Goal: Task Accomplishment & Management: Use online tool/utility

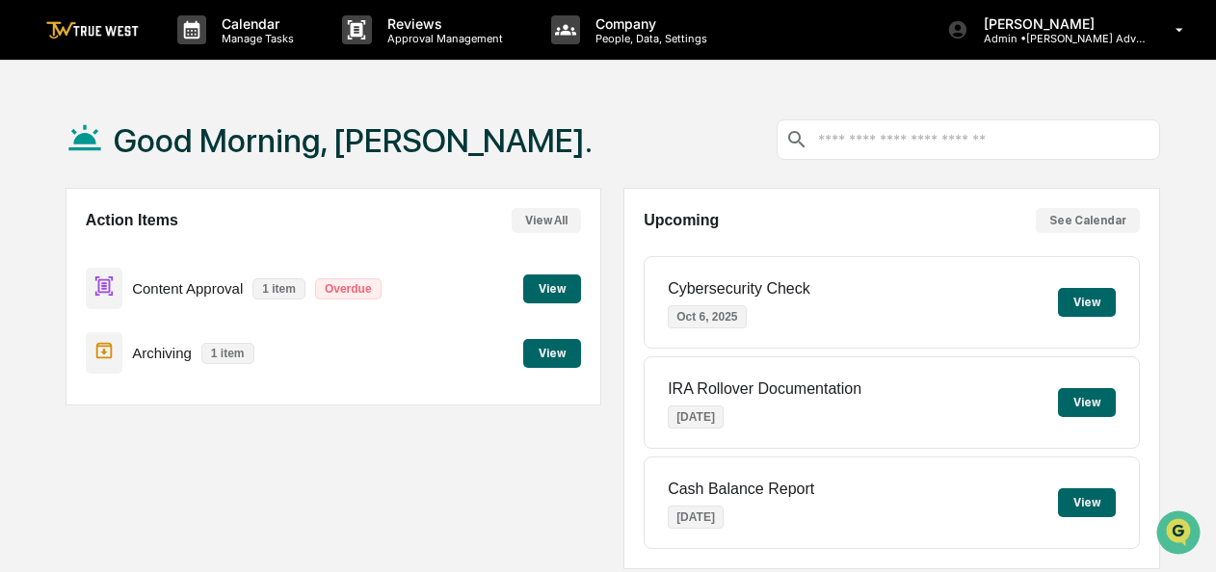
click at [559, 281] on button "View" at bounding box center [552, 289] width 58 height 29
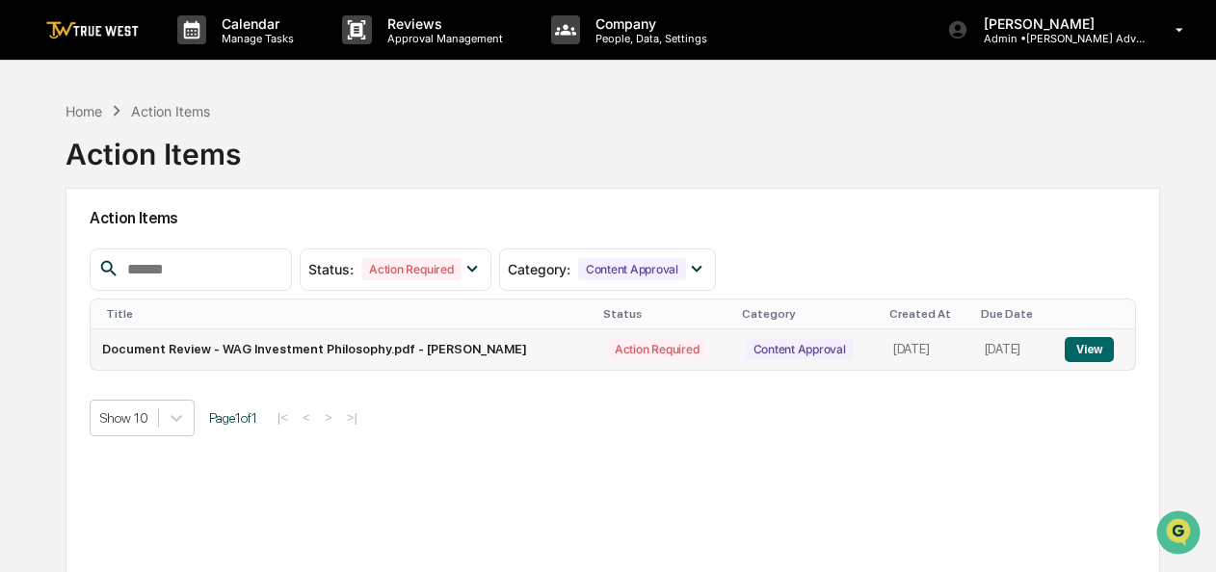
click at [1098, 355] on button "View" at bounding box center [1089, 349] width 49 height 25
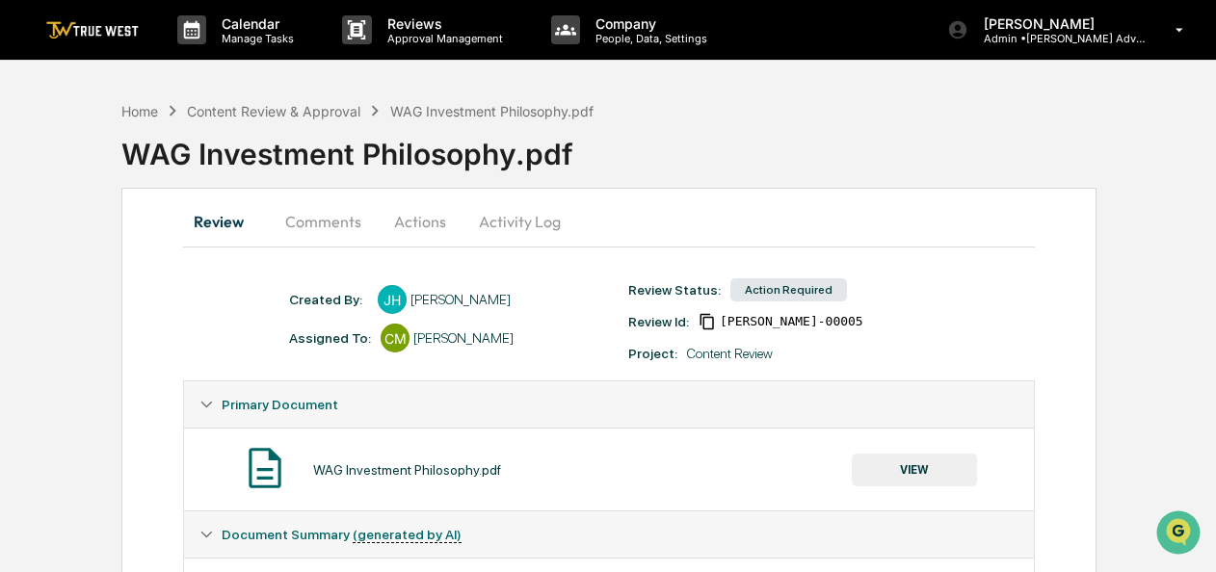
click at [892, 462] on button "VIEW" at bounding box center [914, 470] width 125 height 33
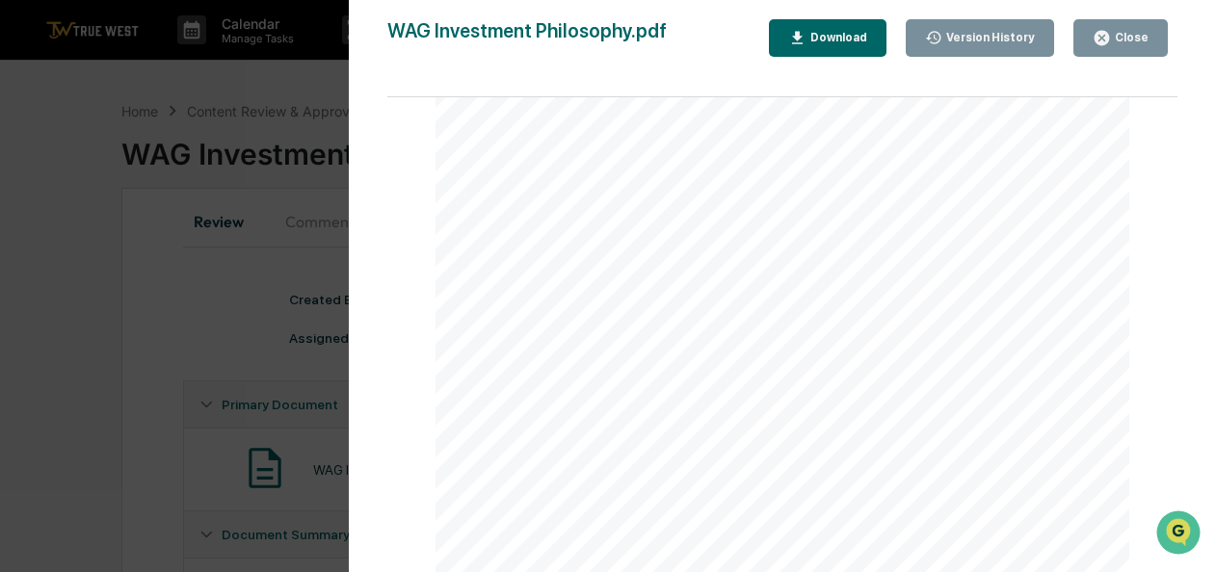
scroll to position [1328, 0]
click at [959, 46] on button "Version History" at bounding box center [980, 38] width 149 height 38
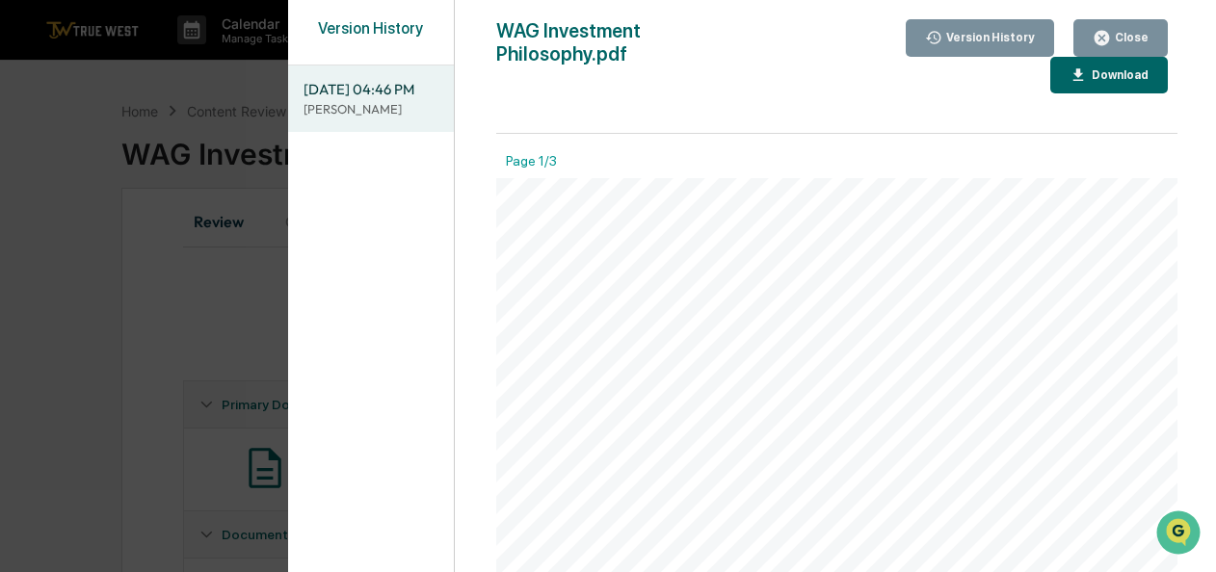
click at [1116, 39] on div "Close" at bounding box center [1130, 37] width 38 height 13
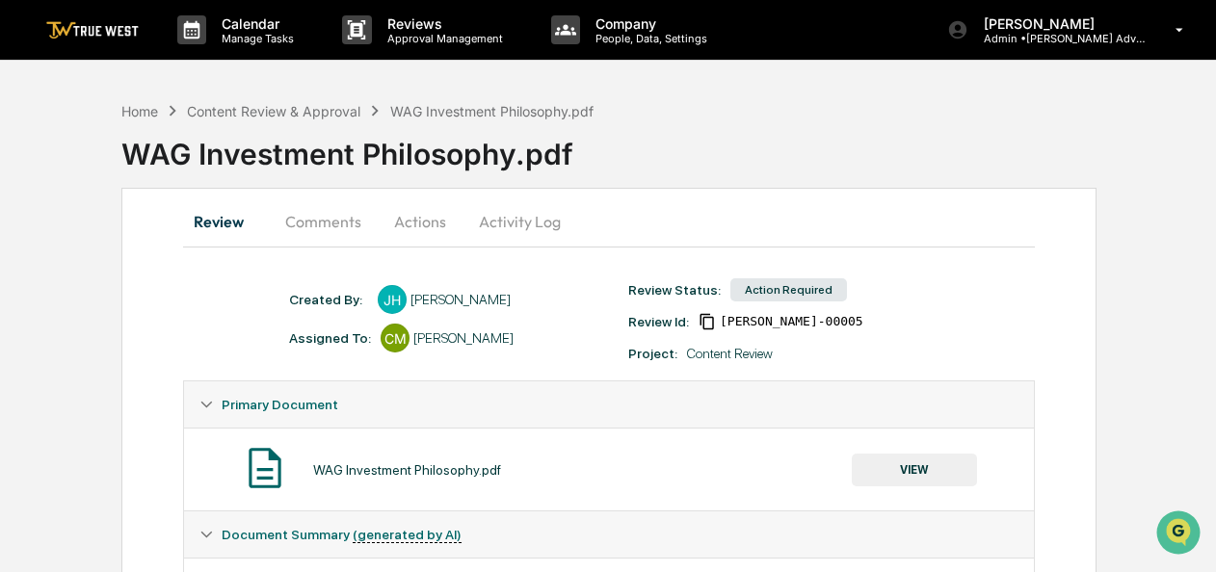
click at [117, 39] on img at bounding box center [92, 30] width 92 height 18
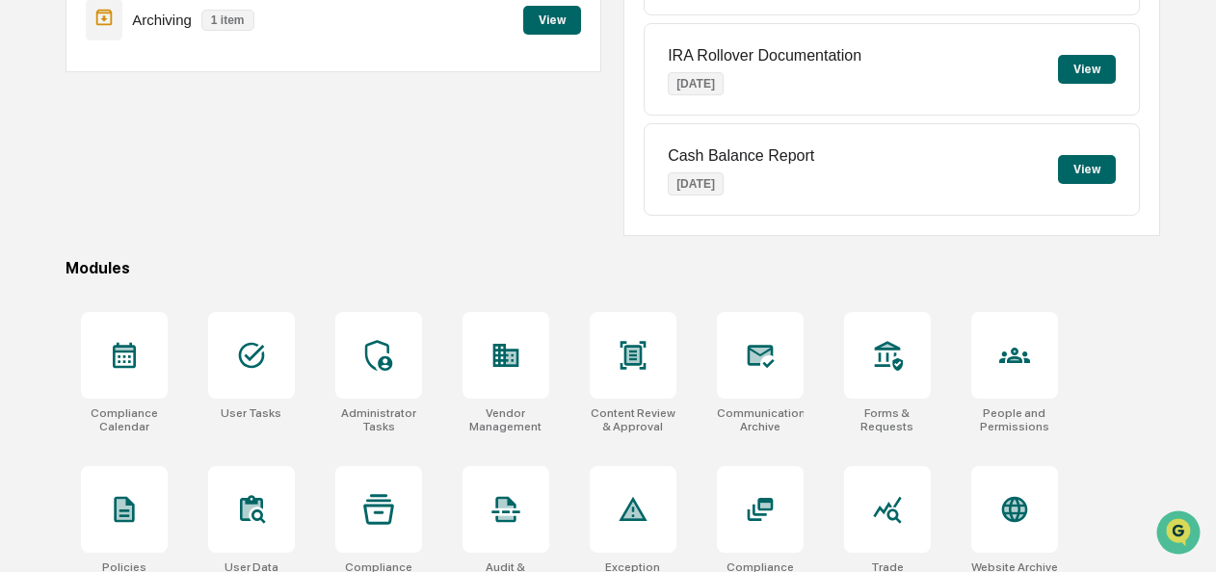
scroll to position [512, 0]
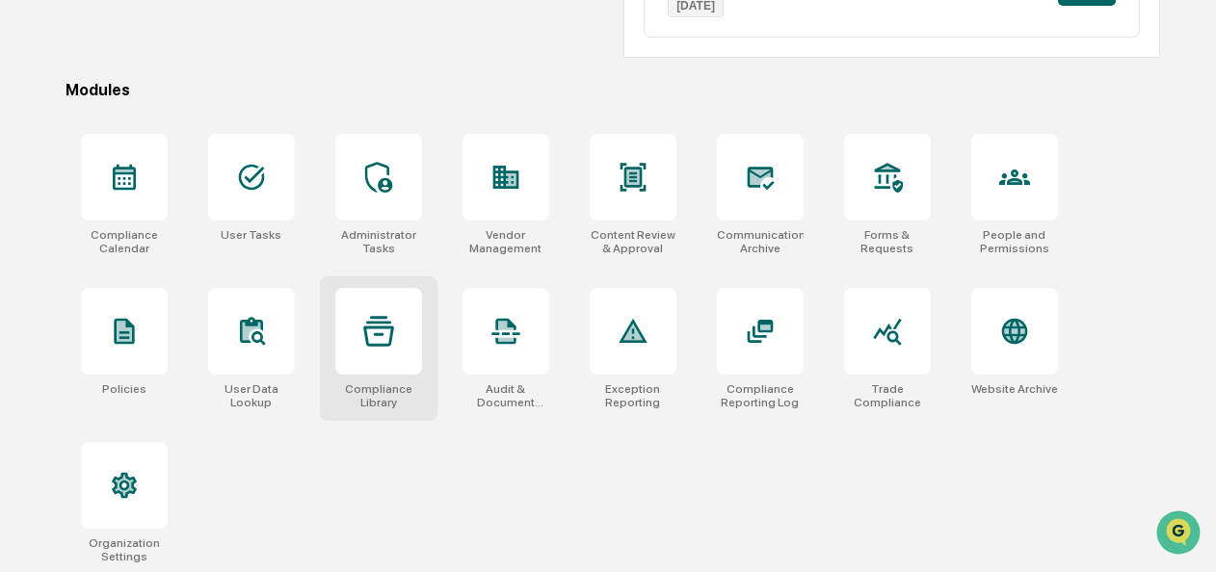
click at [384, 325] on icon at bounding box center [378, 331] width 31 height 30
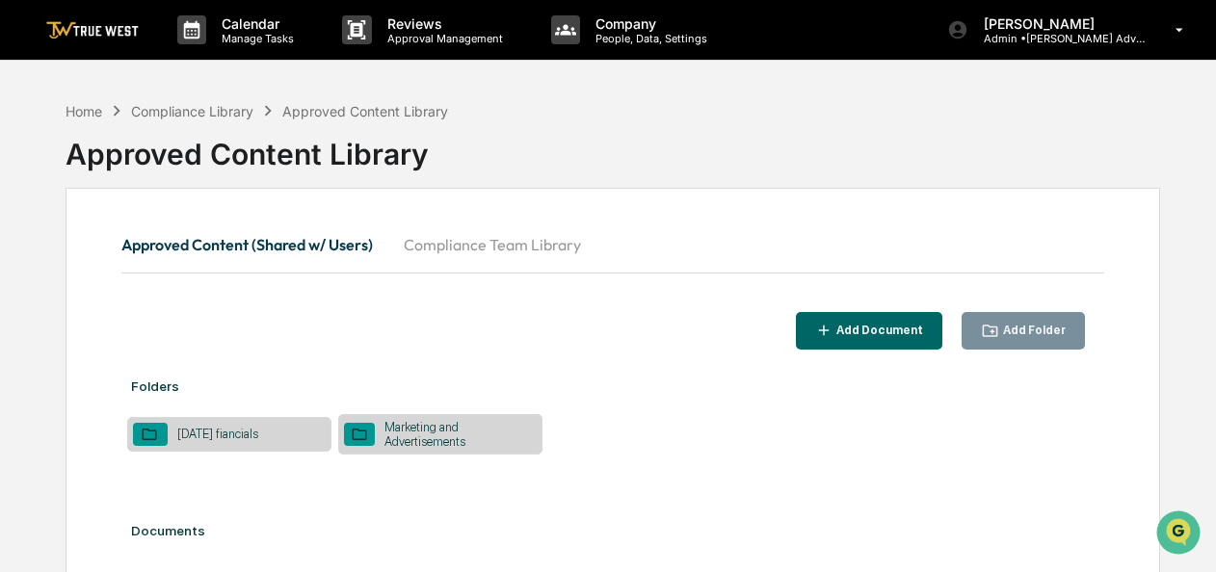
click at [432, 435] on div "Marketing and Advertisements" at bounding box center [456, 434] width 162 height 29
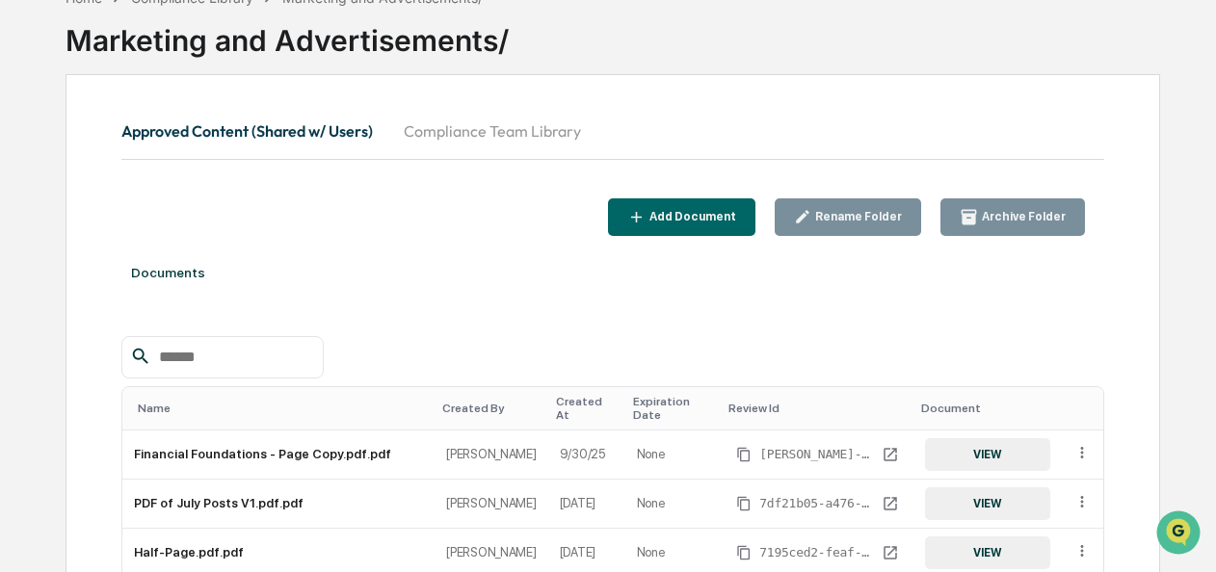
scroll to position [111, 0]
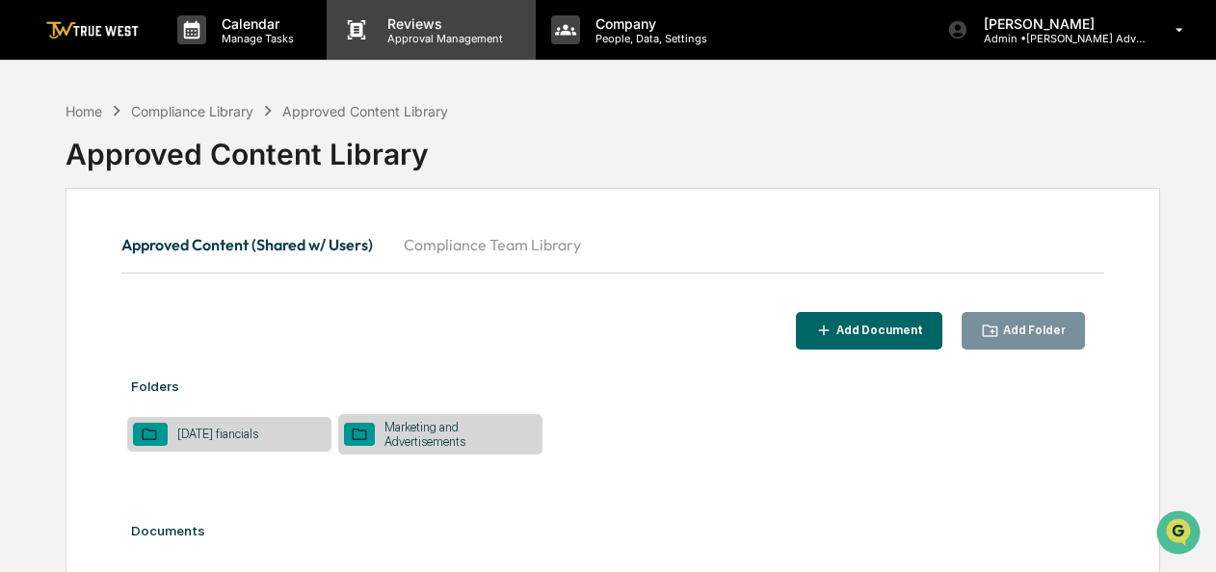
click at [439, 26] on p "Reviews" at bounding box center [442, 23] width 141 height 16
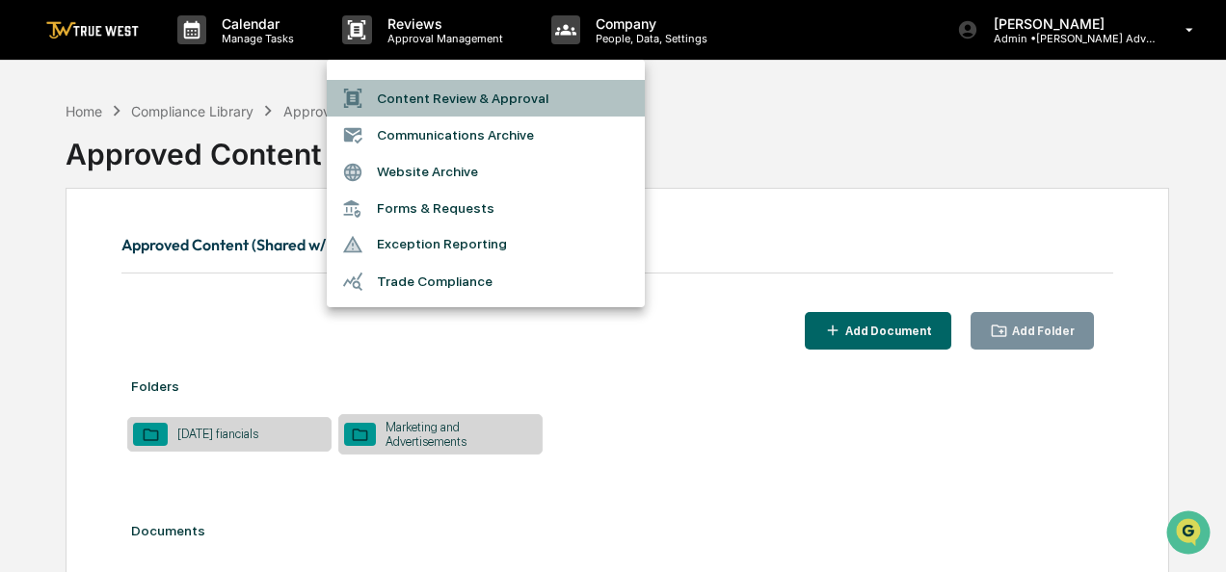
click at [421, 104] on li "Content Review & Approval" at bounding box center [486, 98] width 318 height 37
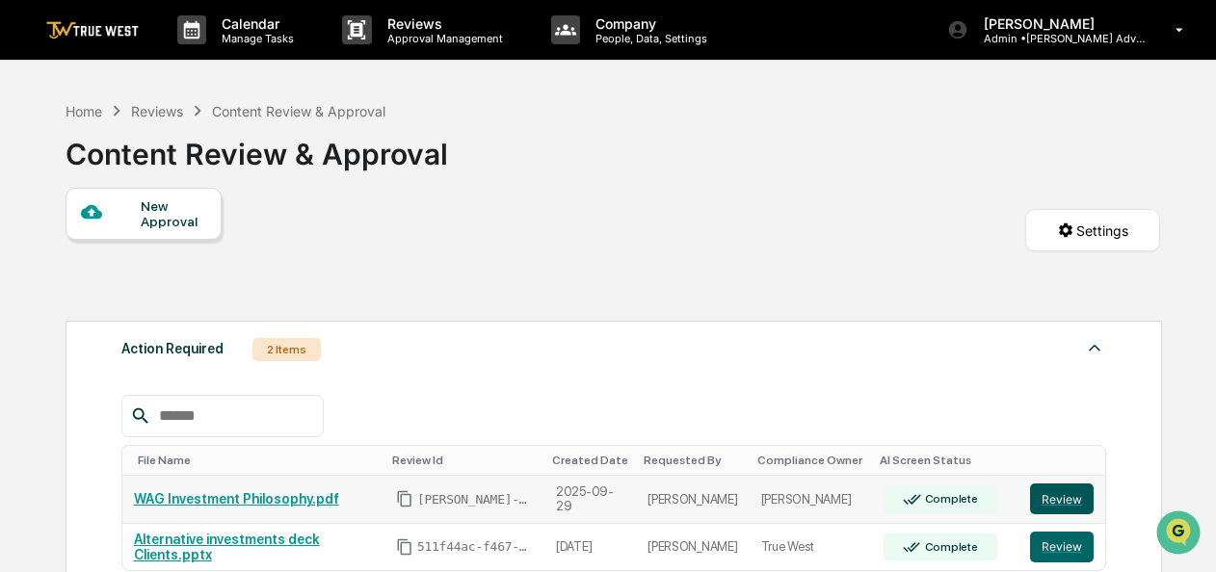
click at [1053, 498] on button "Review" at bounding box center [1062, 499] width 64 height 31
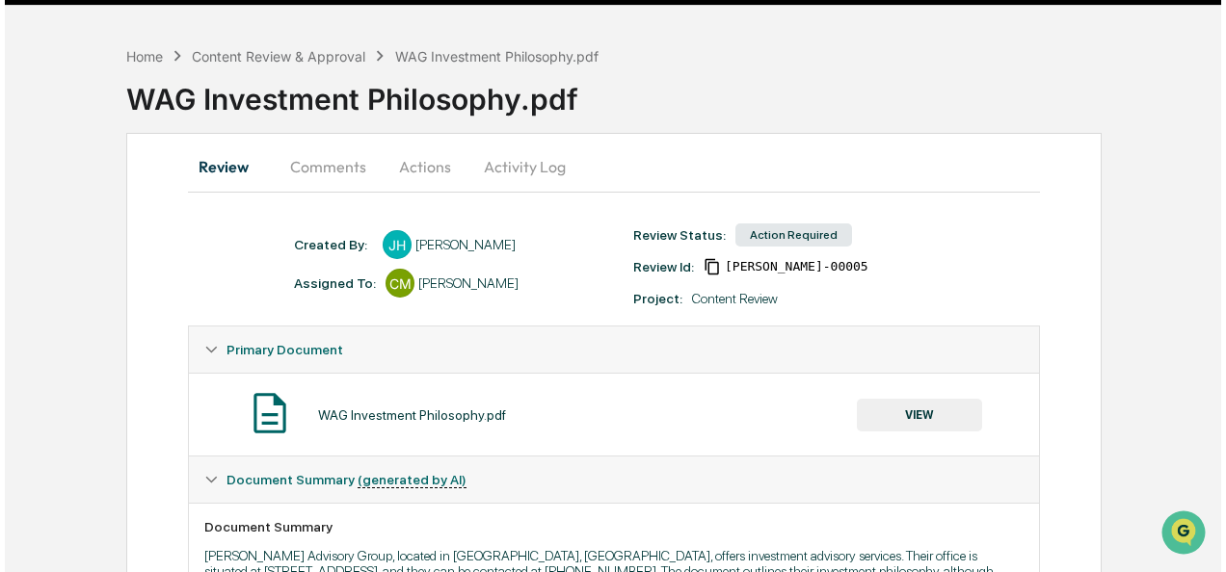
scroll to position [40, 0]
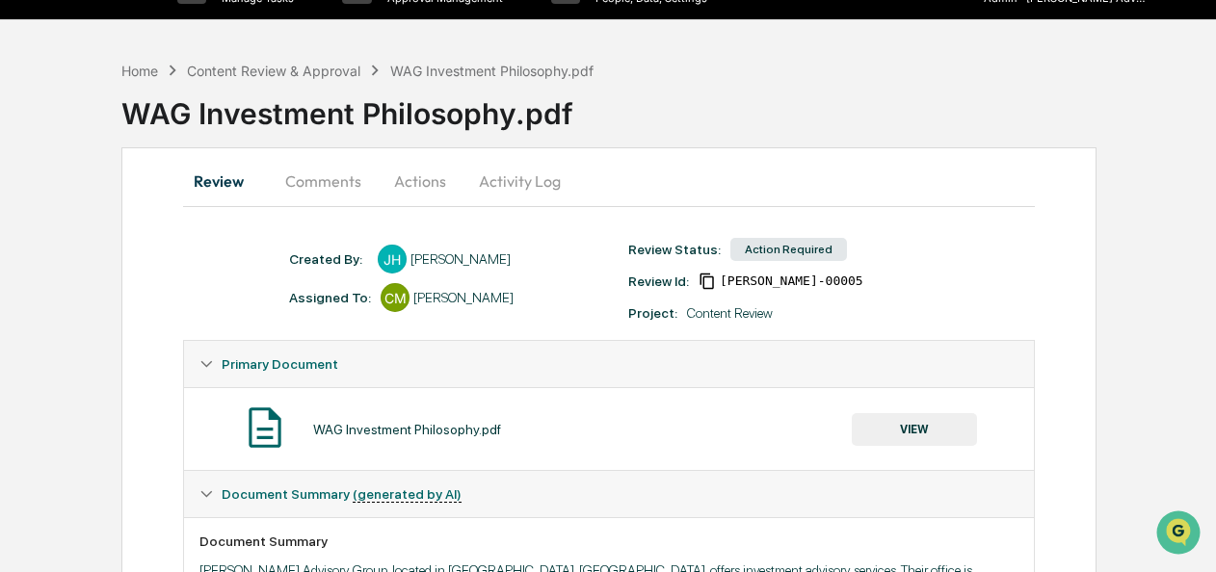
click at [409, 181] on button "Actions" at bounding box center [420, 181] width 87 height 46
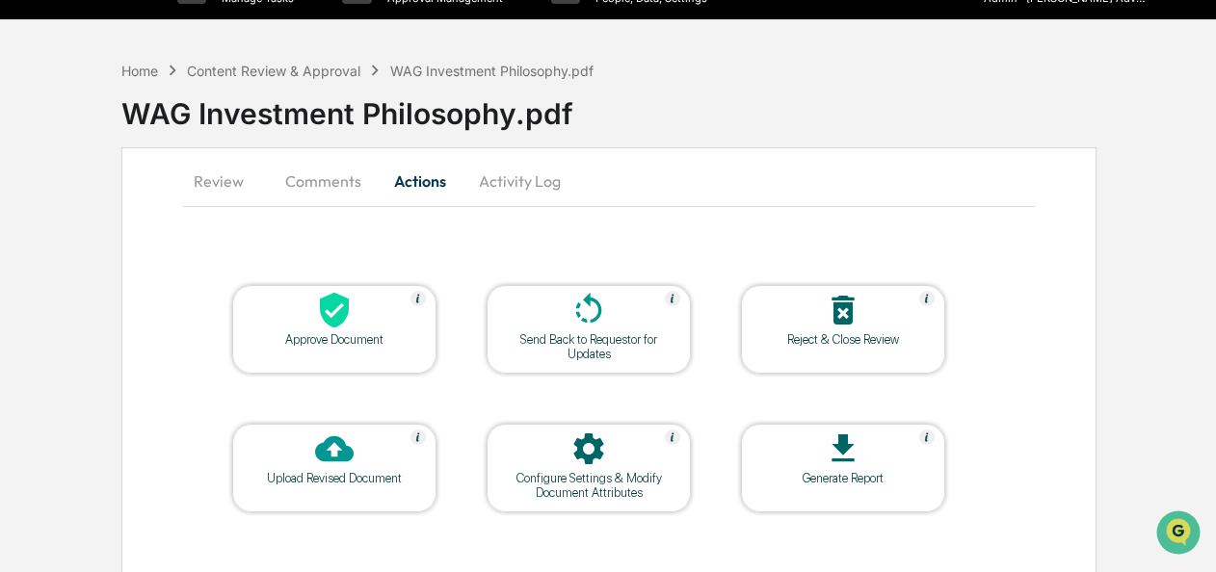
click at [369, 339] on div "Approve Document" at bounding box center [334, 339] width 173 height 14
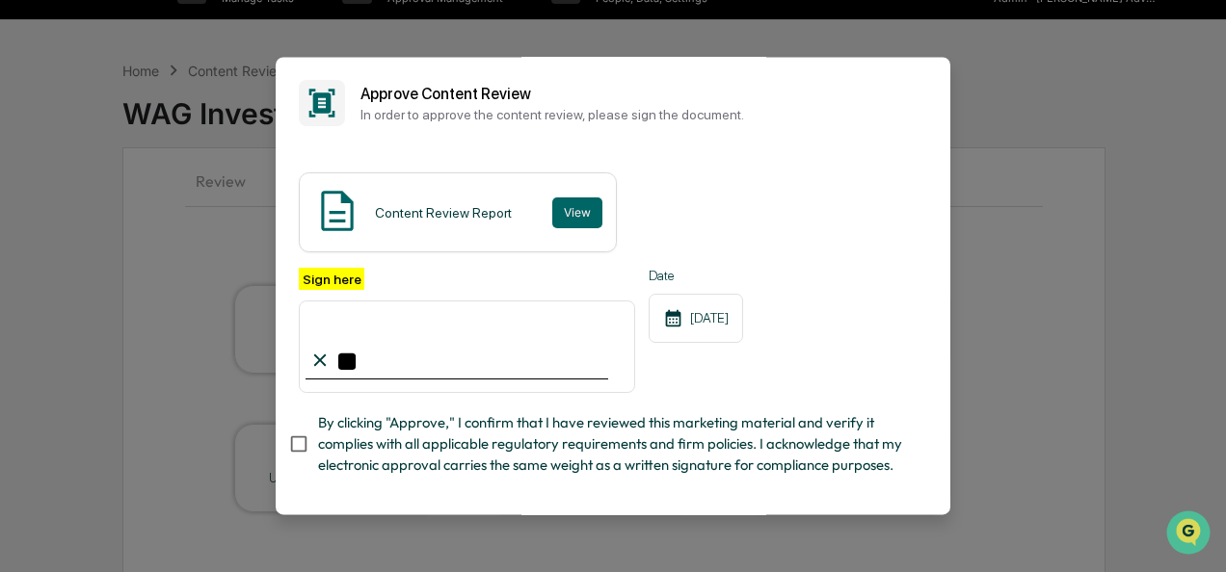
type input "**********"
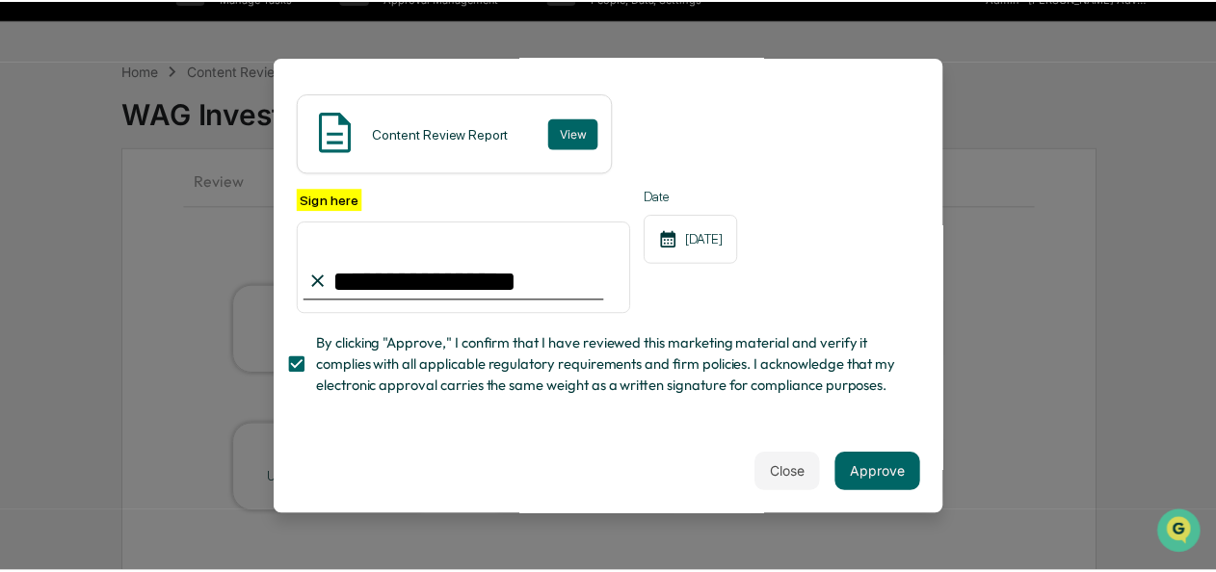
scroll to position [116, 0]
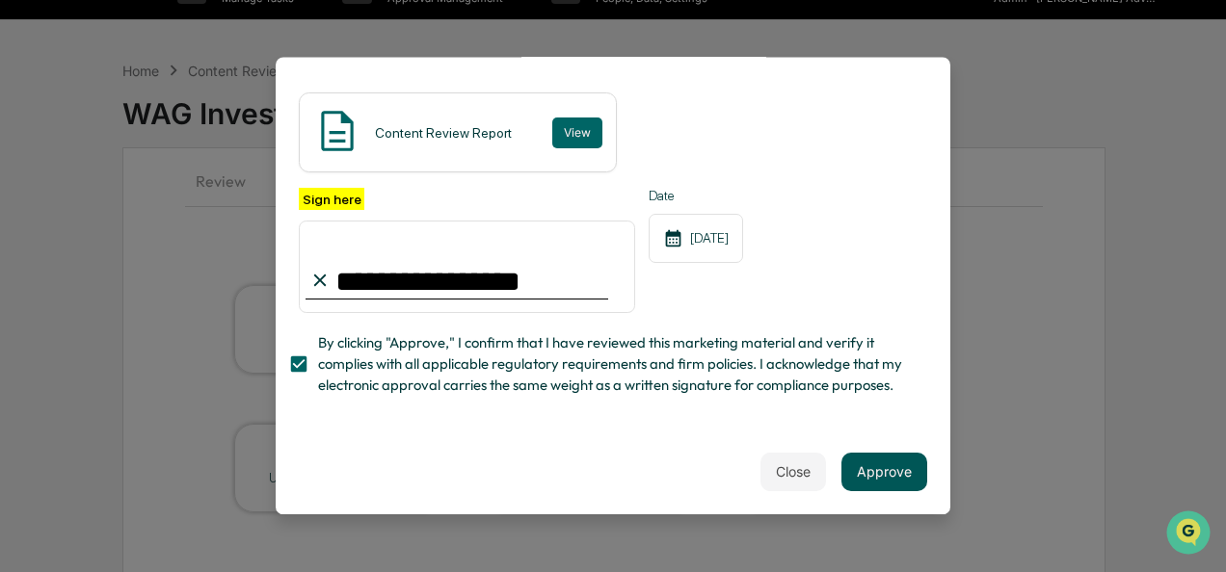
click at [877, 464] on button "Approve" at bounding box center [884, 472] width 86 height 39
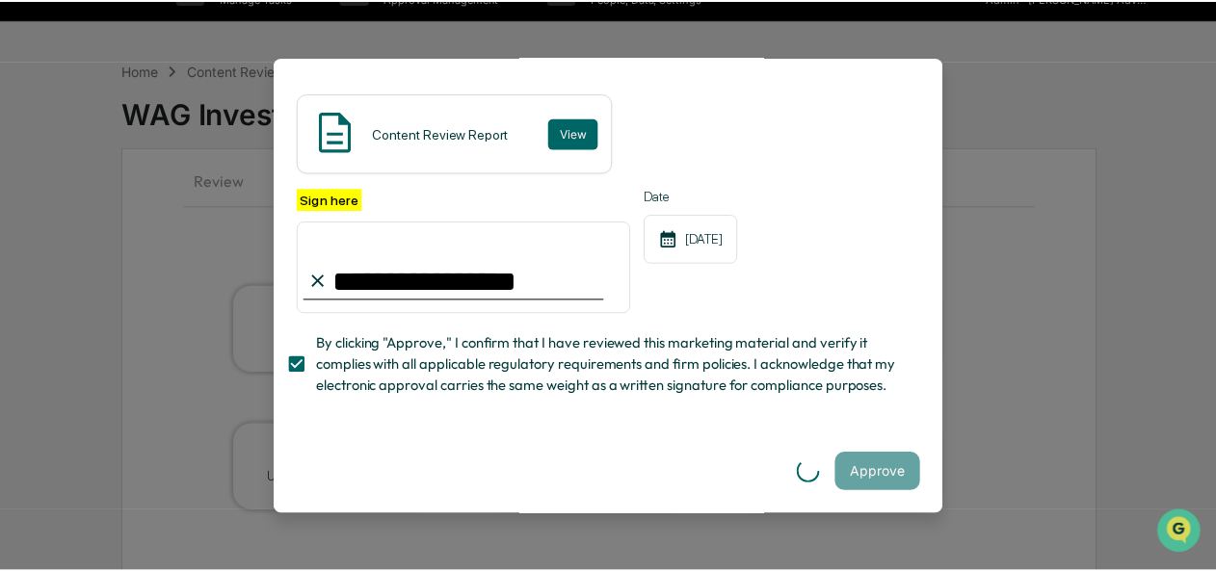
scroll to position [0, 0]
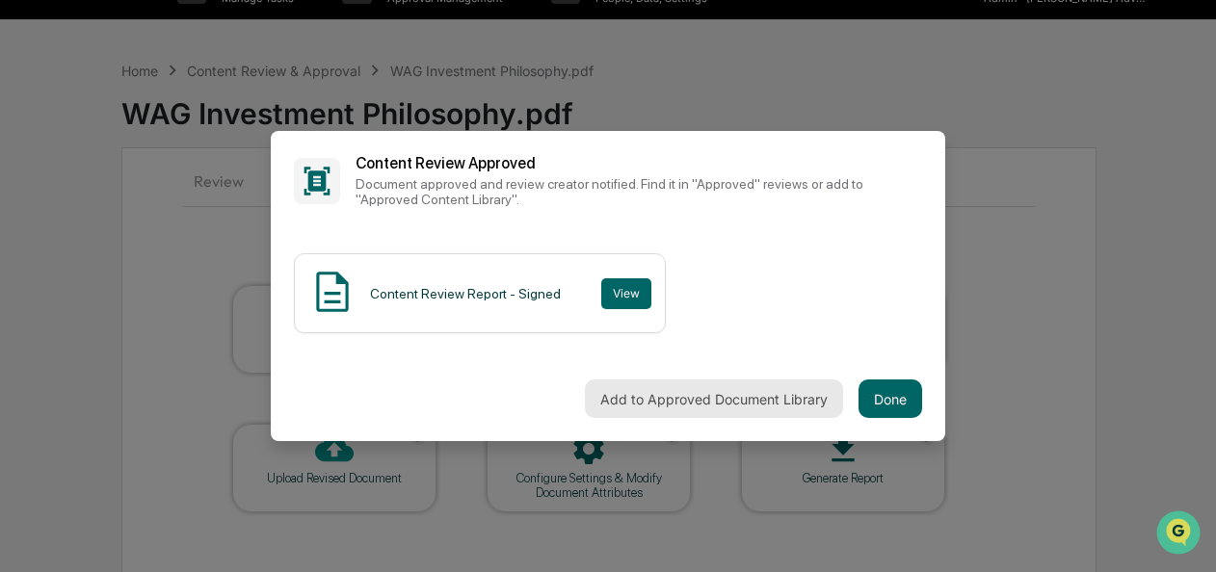
click at [687, 392] on button "Add to Approved Document Library" at bounding box center [714, 399] width 258 height 39
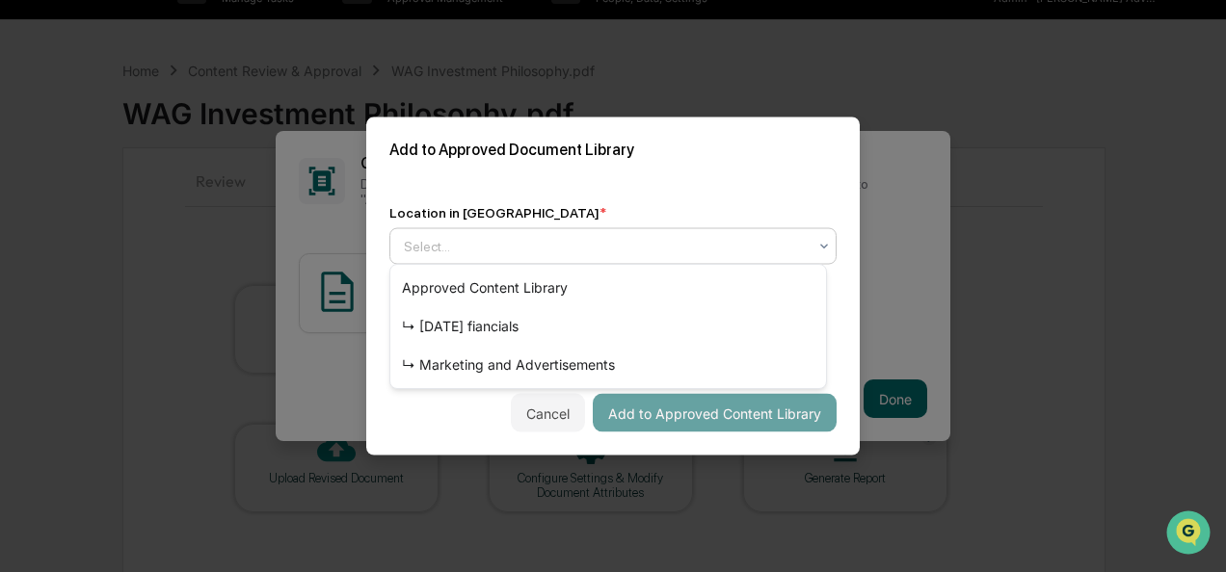
click at [816, 240] on icon at bounding box center [823, 246] width 15 height 15
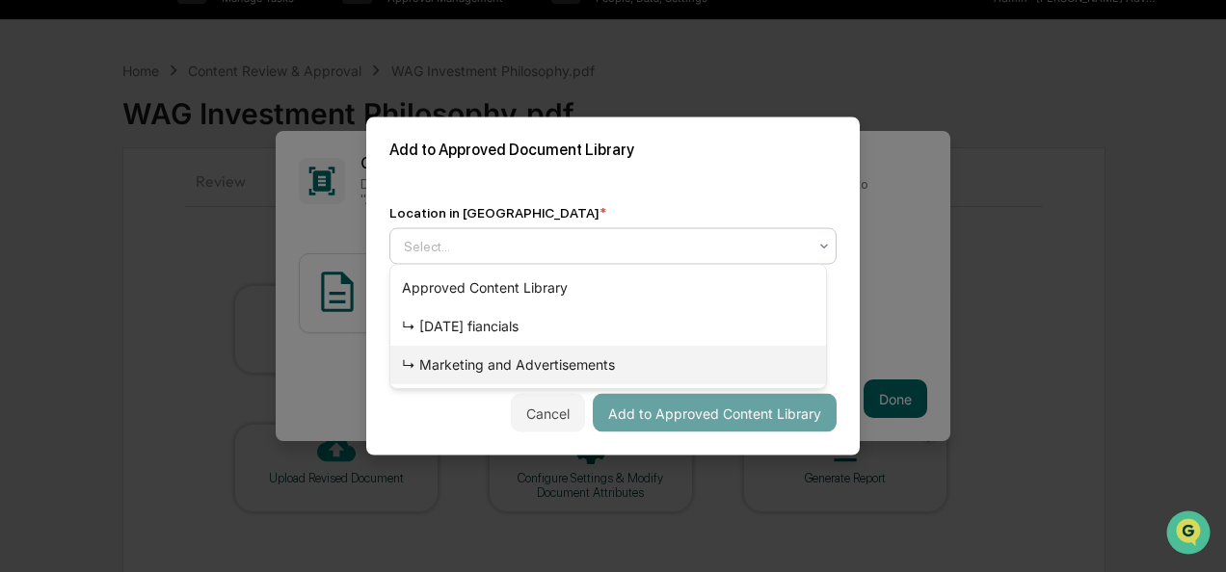
click at [599, 364] on div "↳ Marketing and Advertisements" at bounding box center [608, 365] width 436 height 39
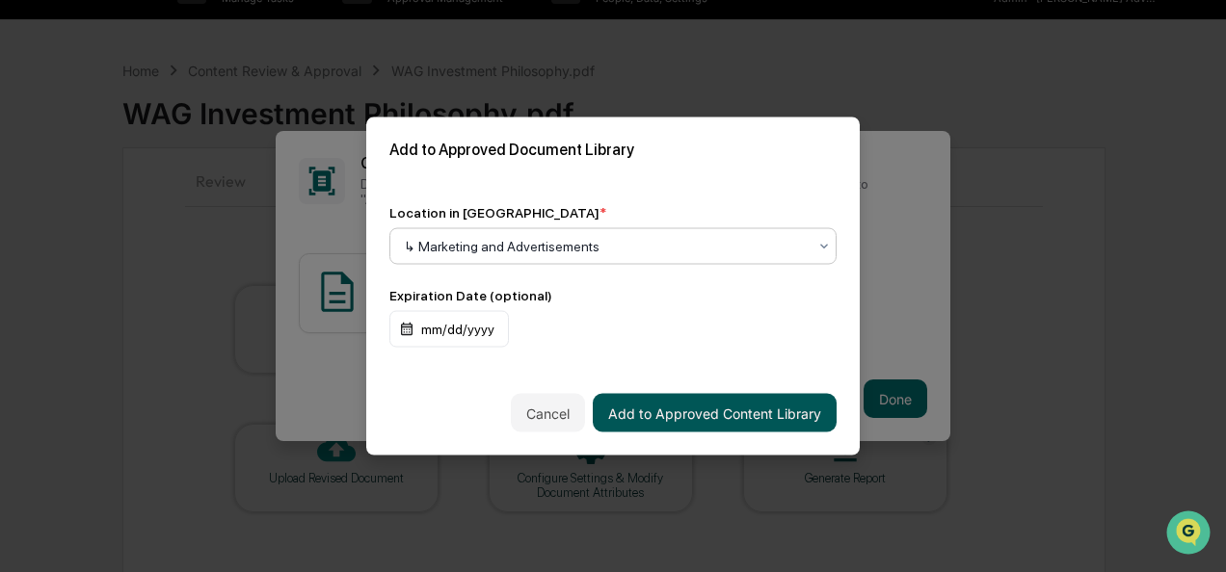
click at [692, 403] on button "Add to Approved Content Library" at bounding box center [715, 413] width 244 height 39
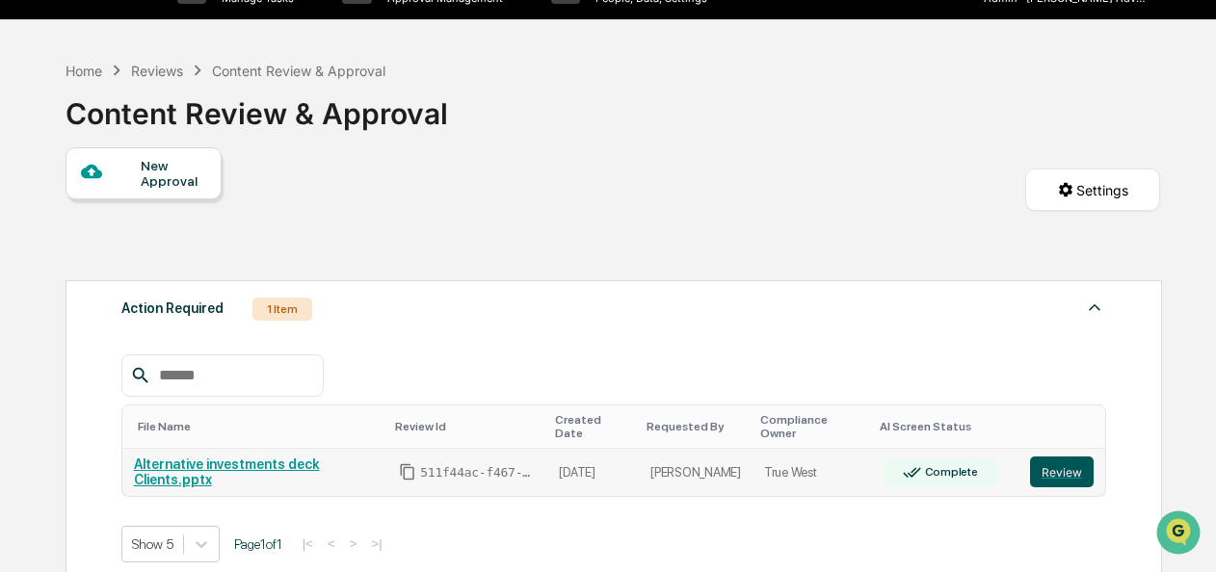
click at [1067, 459] on button "Review" at bounding box center [1062, 472] width 64 height 31
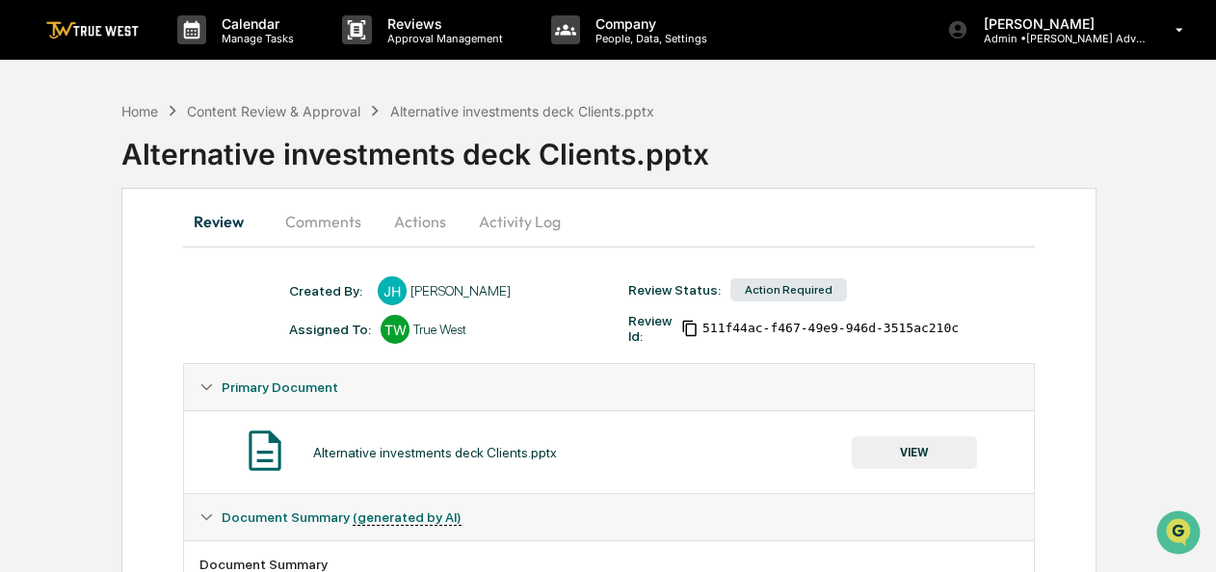
click at [410, 220] on button "Actions" at bounding box center [420, 221] width 87 height 46
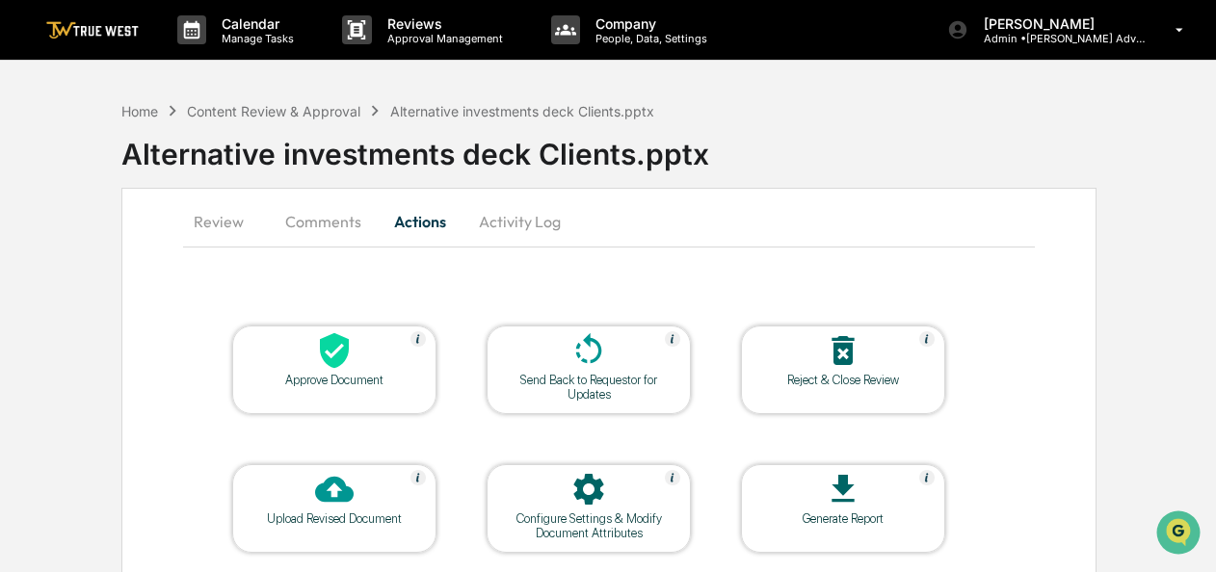
click at [853, 345] on icon at bounding box center [843, 350] width 39 height 39
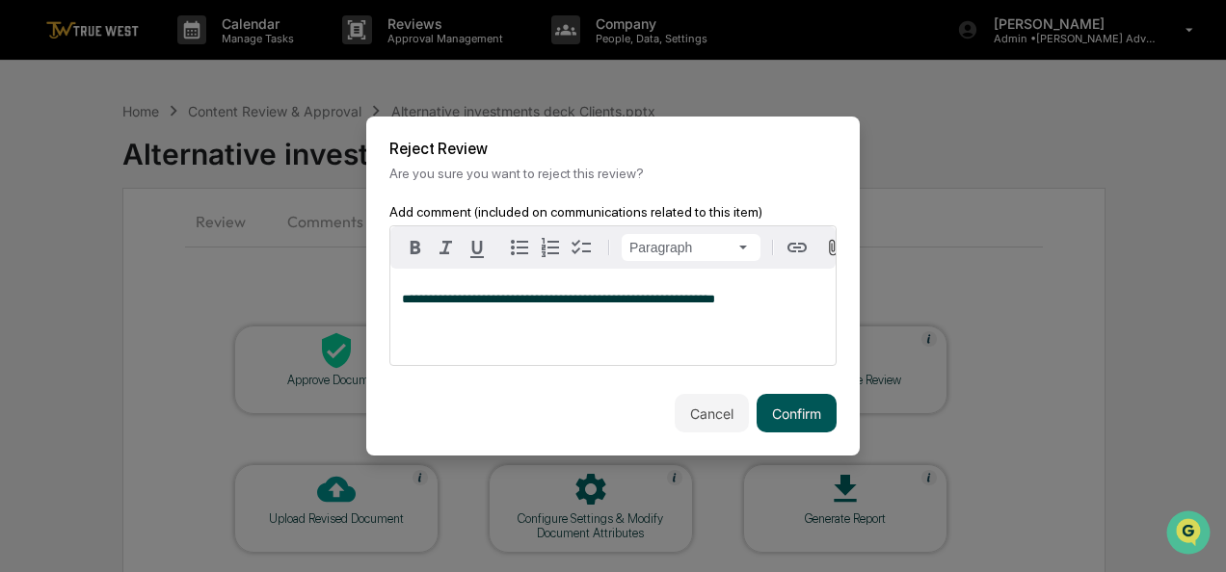
click at [774, 426] on button "Confirm" at bounding box center [796, 413] width 80 height 39
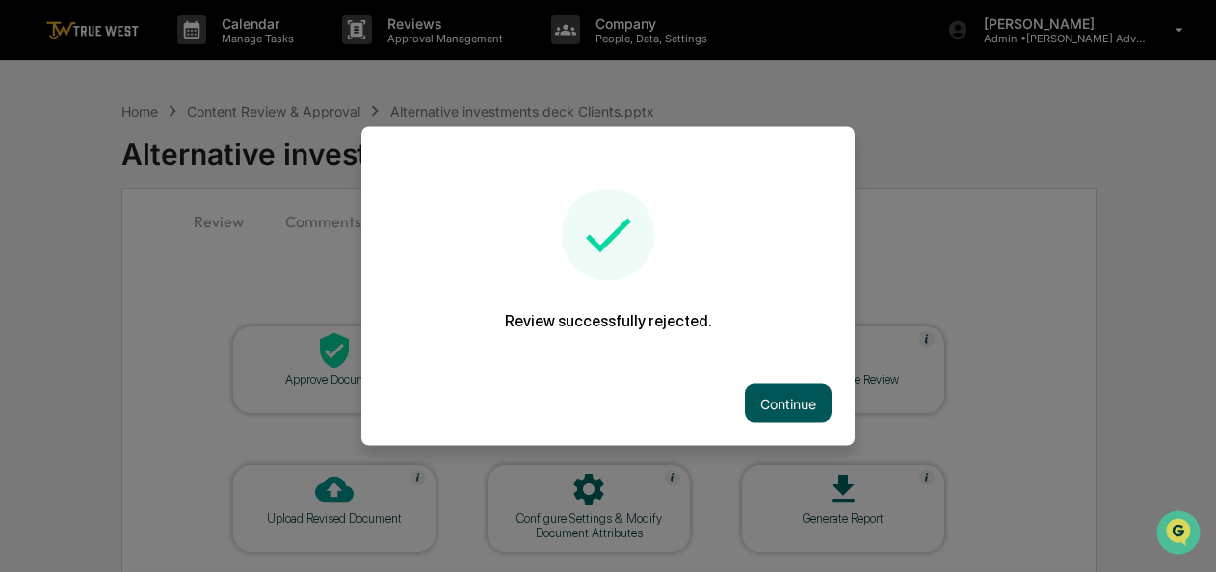
click at [773, 393] on button "Continue" at bounding box center [788, 403] width 87 height 39
